Goal: Navigation & Orientation: Find specific page/section

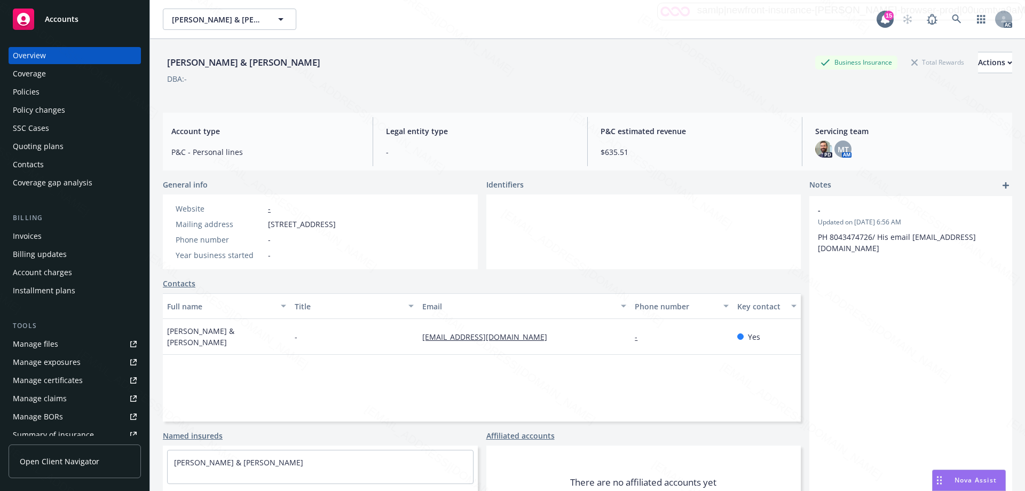
click at [44, 56] on div "Overview" at bounding box center [29, 55] width 33 height 17
click at [81, 20] on div "Accounts" at bounding box center [75, 19] width 124 height 21
